Goal: Find specific page/section: Find specific page/section

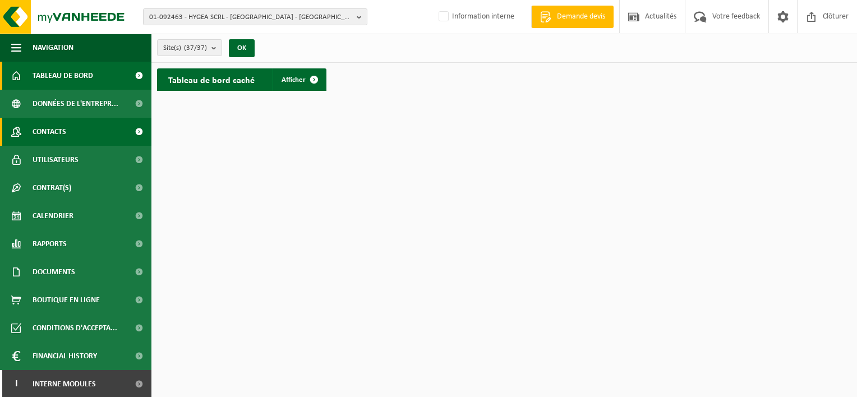
click at [71, 128] on link "Contacts" at bounding box center [75, 132] width 151 height 28
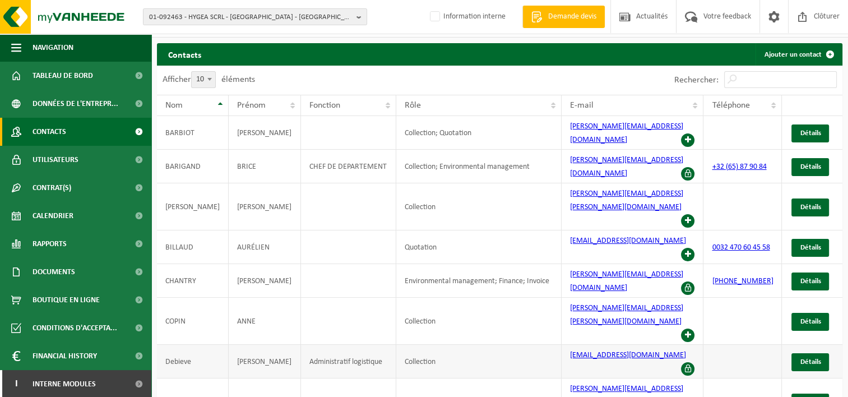
scroll to position [26, 0]
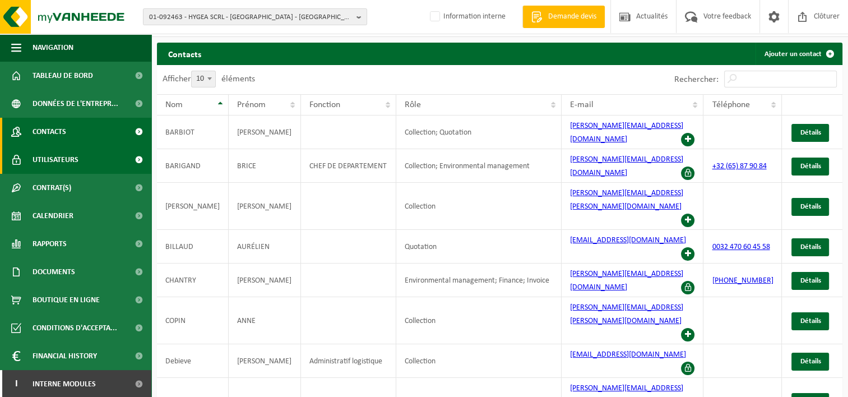
click at [130, 159] on span at bounding box center [138, 160] width 25 height 28
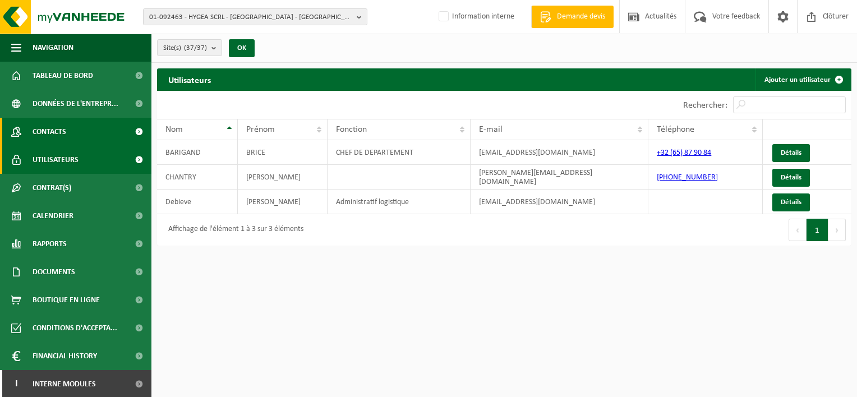
click at [129, 126] on span at bounding box center [138, 132] width 25 height 28
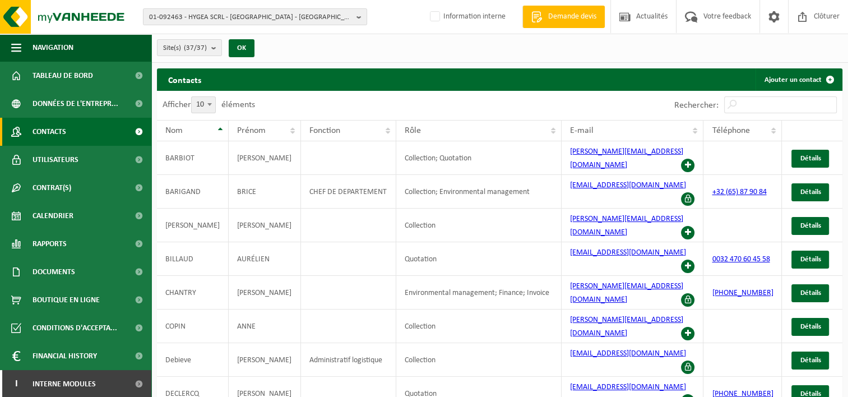
scroll to position [26, 0]
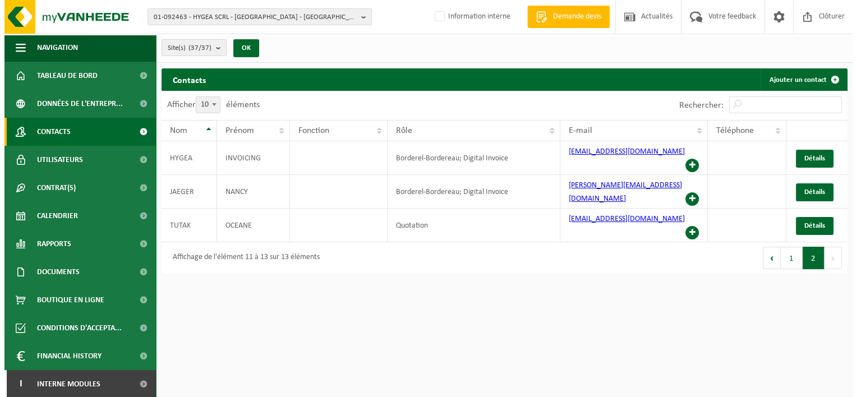
scroll to position [0, 0]
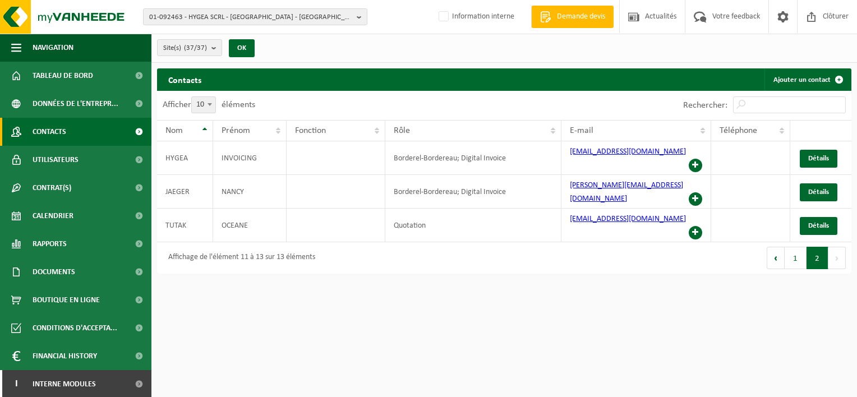
click at [794, 247] on button "1" at bounding box center [796, 258] width 22 height 22
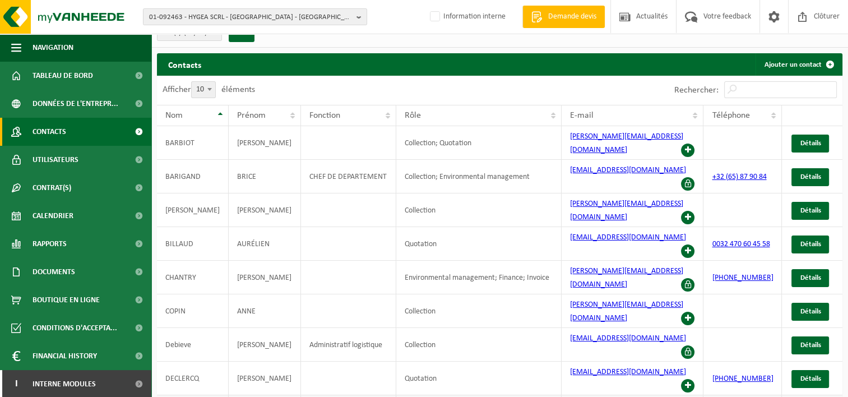
scroll to position [26, 0]
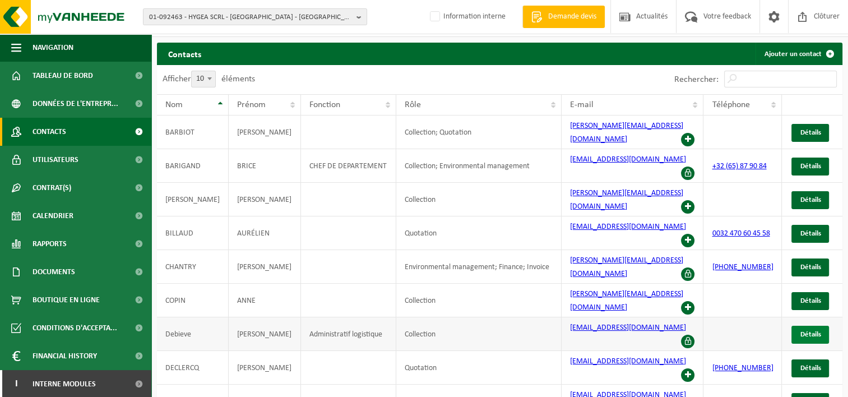
click at [812, 331] on span "Détails" at bounding box center [810, 334] width 21 height 7
